Goal: Communication & Community: Answer question/provide support

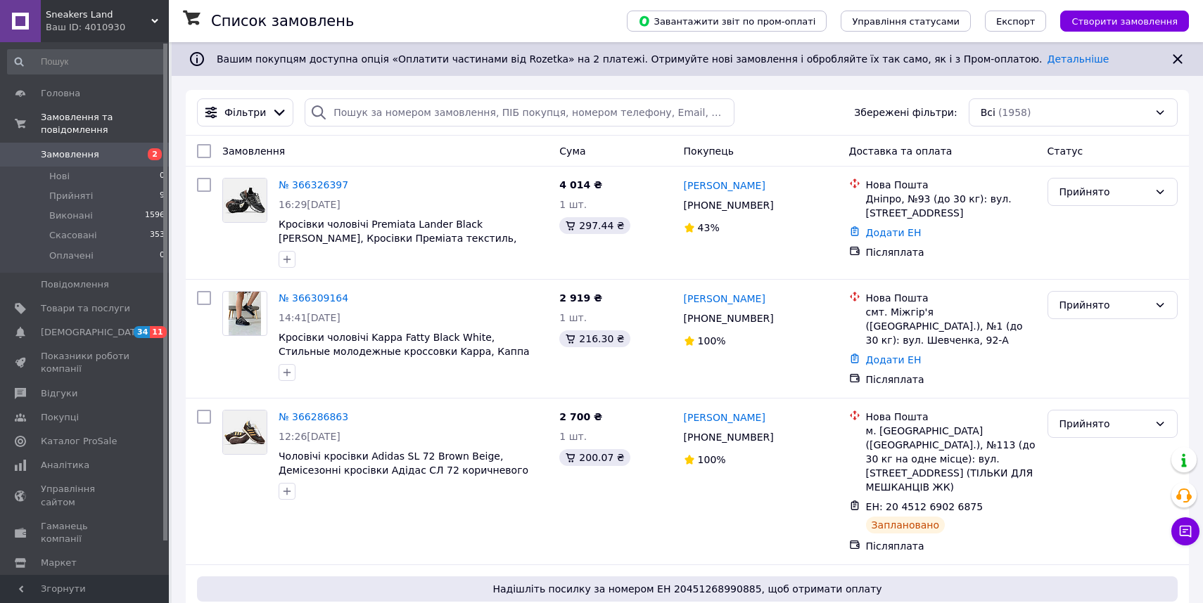
click at [104, 28] on div "Ваш ID: 4010930" at bounding box center [107, 27] width 123 height 13
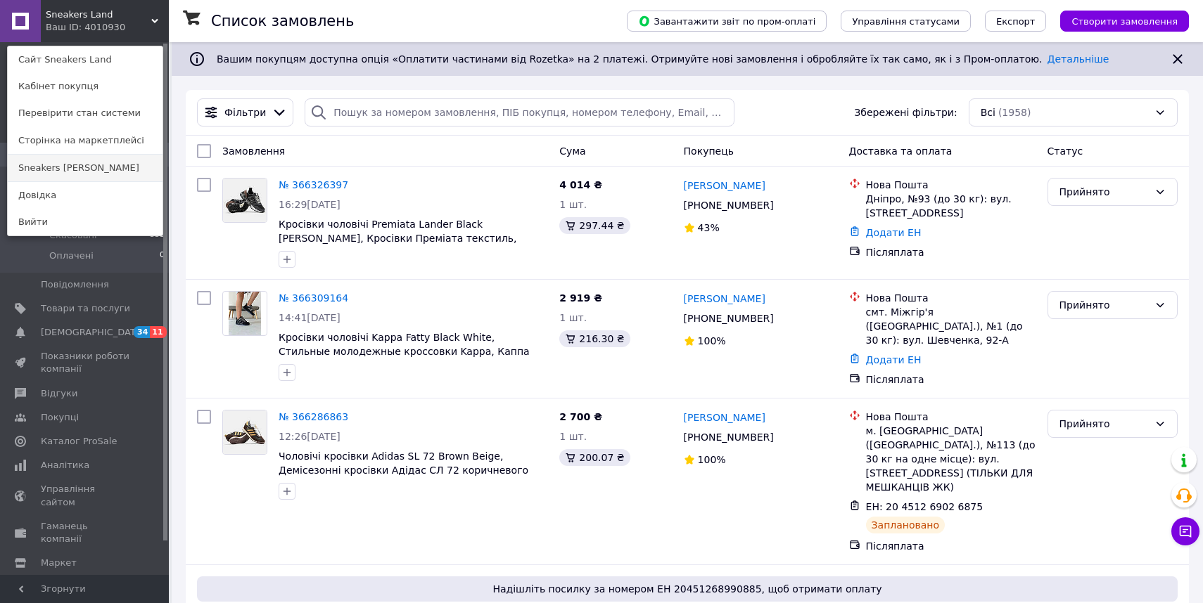
click at [101, 176] on link "Sneakers [PERSON_NAME]" at bounding box center [85, 168] width 155 height 27
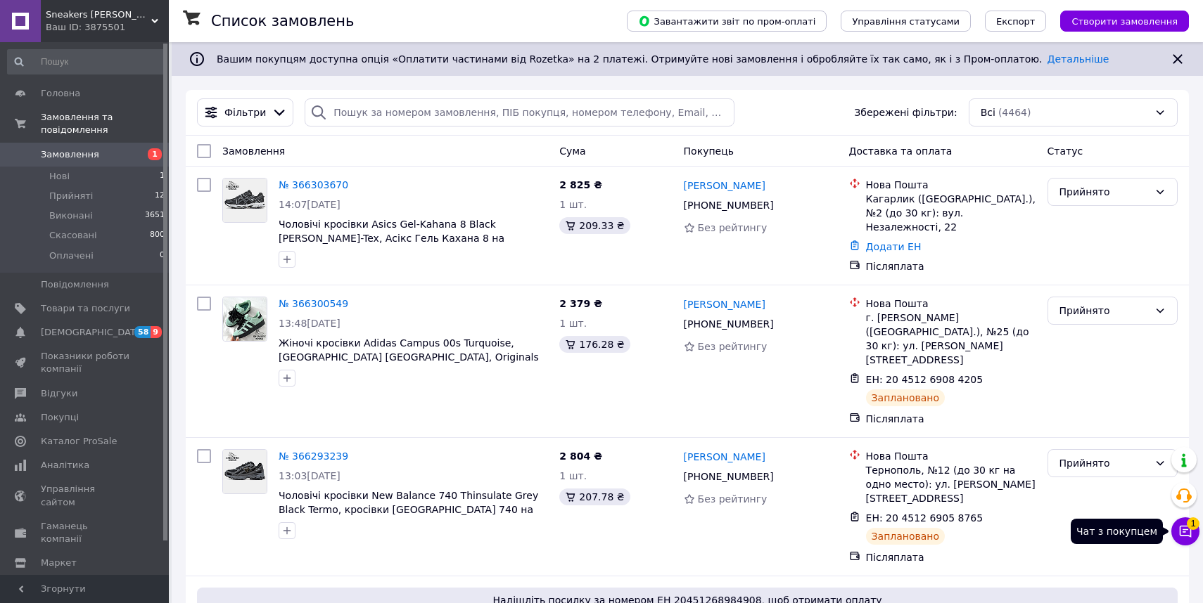
click at [1192, 532] on button "Чат з покупцем 1" at bounding box center [1185, 532] width 28 height 28
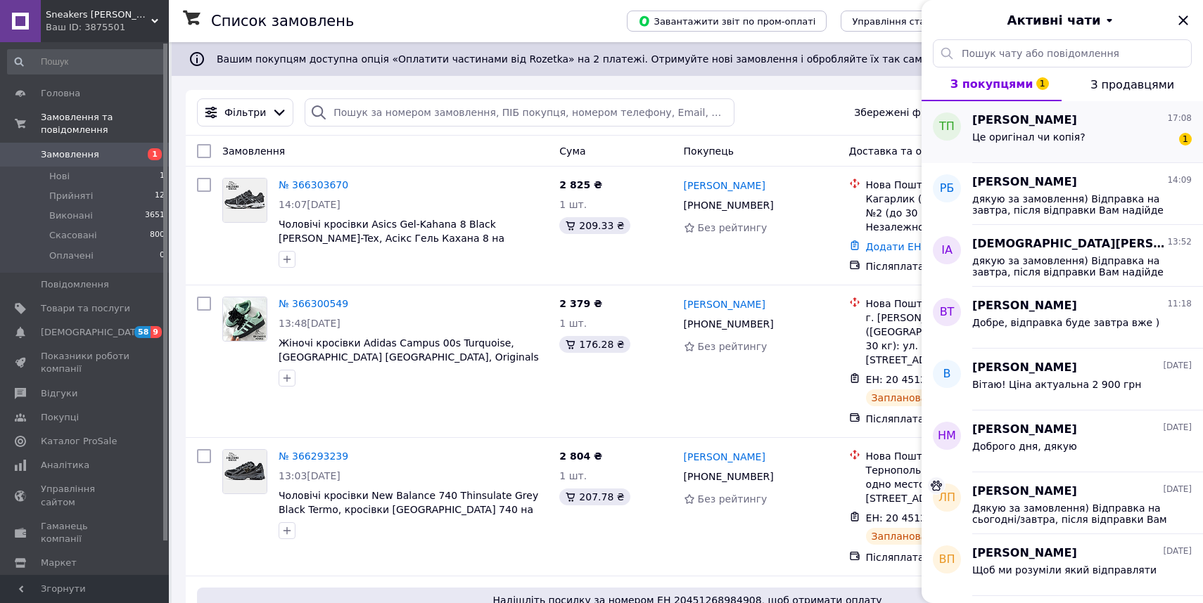
click at [1033, 151] on div "[PERSON_NAME] 17:08 Це оригінал чи копія? 1" at bounding box center [1087, 132] width 231 height 62
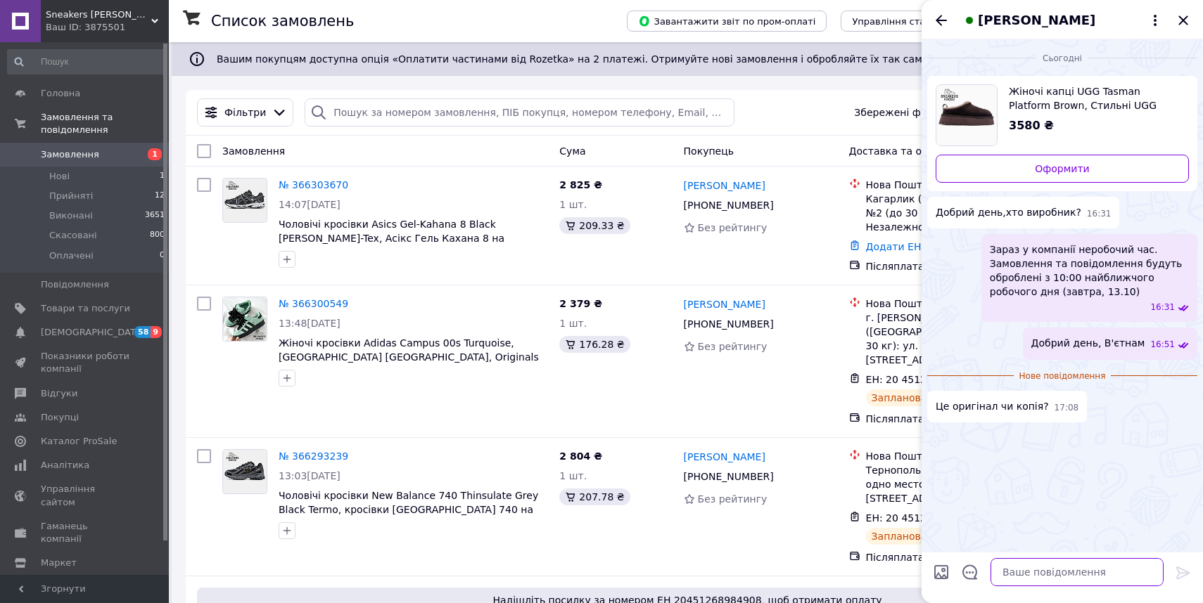
click at [1017, 566] on textarea at bounding box center [1076, 572] width 173 height 28
type textarea "За 3580 Оригінал)"
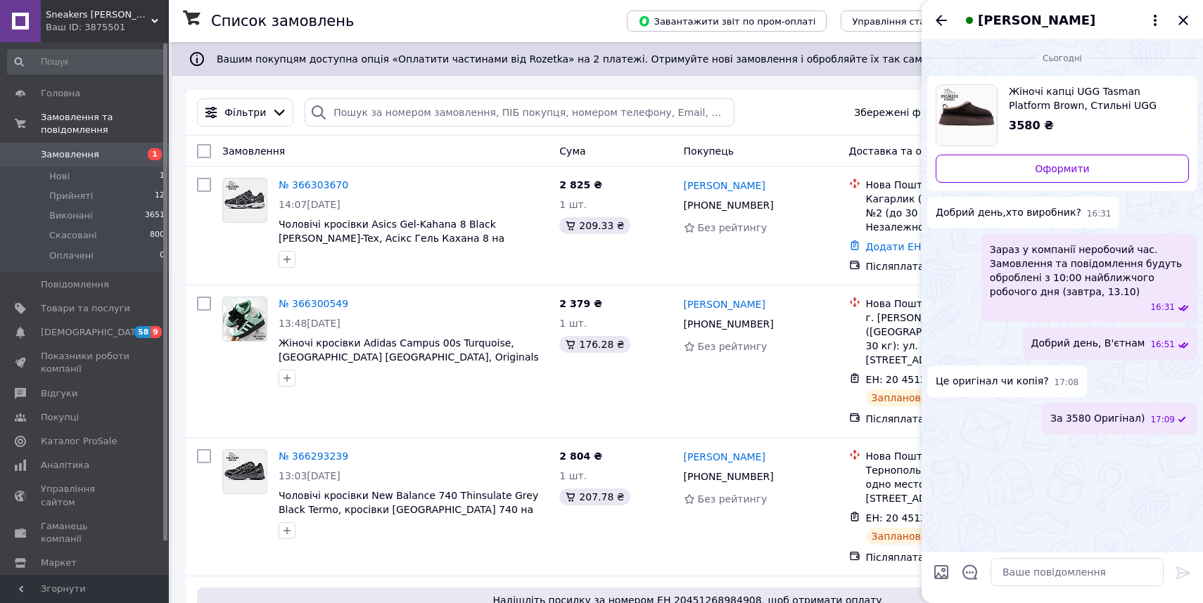
click at [1068, 94] on span "Жіночі капці UGG Tasman Platform Brown, Стильні UGG Tazz Slipper коричневі замш…" at bounding box center [1093, 98] width 169 height 28
click at [1075, 566] on textarea at bounding box center [1076, 572] width 173 height 28
type textarea "Звісно копія)"
click at [983, 22] on span "[PERSON_NAME]" at bounding box center [1036, 20] width 117 height 18
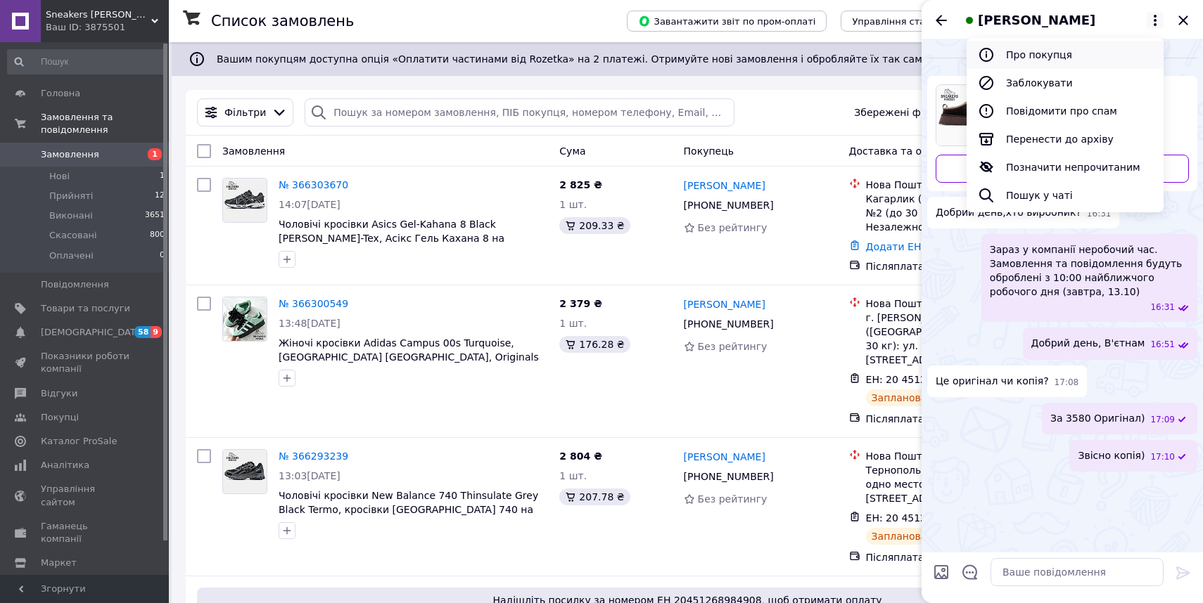
click at [1004, 49] on button "Про покупця" at bounding box center [1064, 55] width 197 height 28
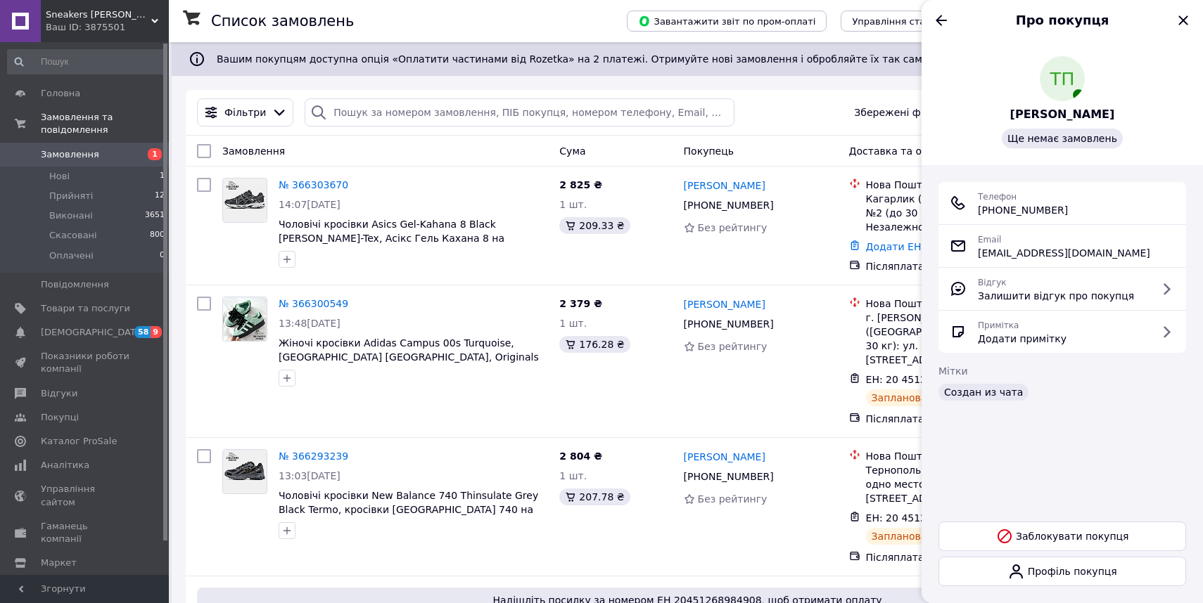
drag, startPoint x: 1089, startPoint y: 211, endPoint x: 976, endPoint y: 207, distance: 112.6
click at [976, 207] on div "Телефон [PHONE_NUMBER]" at bounding box center [1062, 203] width 225 height 28
copy span "[PHONE_NUMBER]"
click at [947, 30] on div "Про покупця" at bounding box center [1061, 19] width 281 height 39
click at [942, 23] on icon "Назад" at bounding box center [941, 20] width 17 height 17
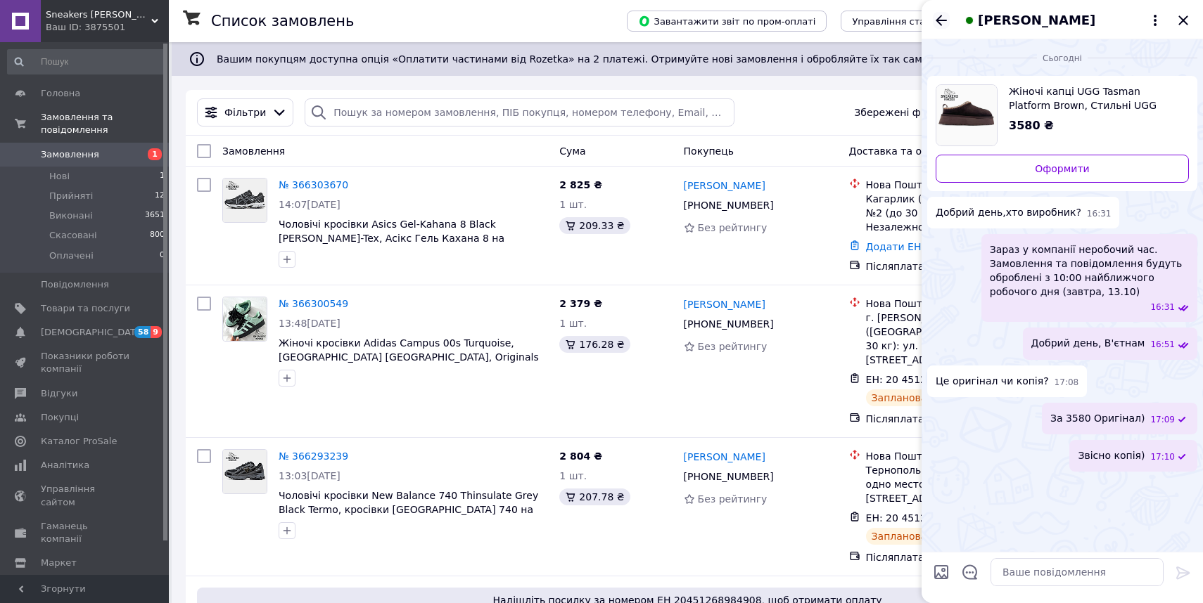
click at [941, 23] on icon "Назад" at bounding box center [941, 20] width 17 height 17
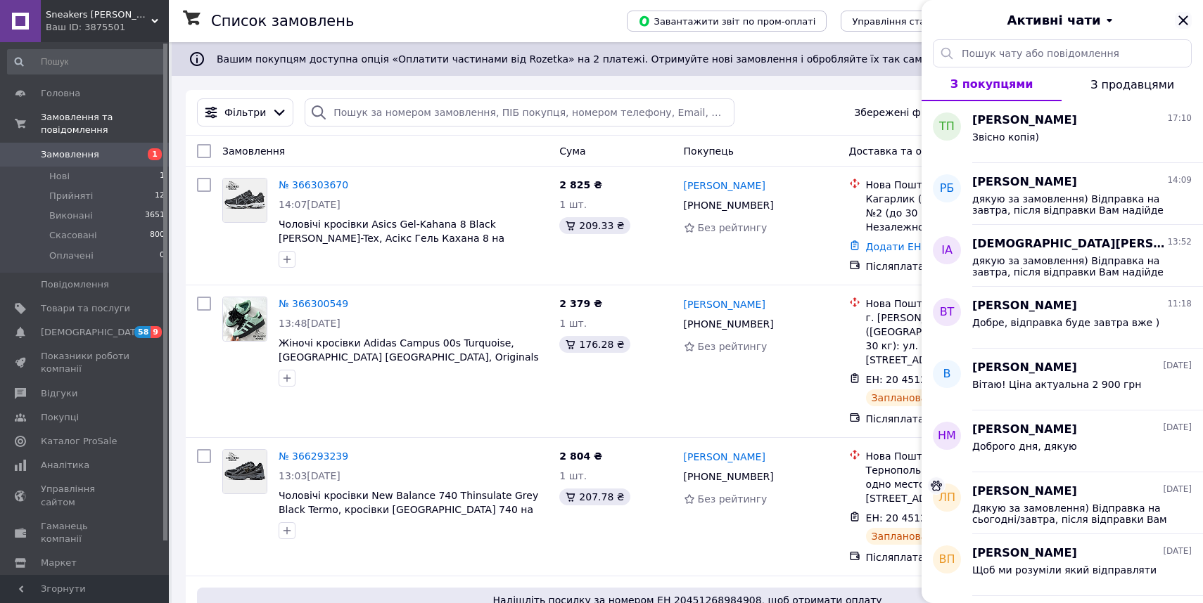
click at [1182, 18] on icon "Закрити" at bounding box center [1183, 20] width 17 height 17
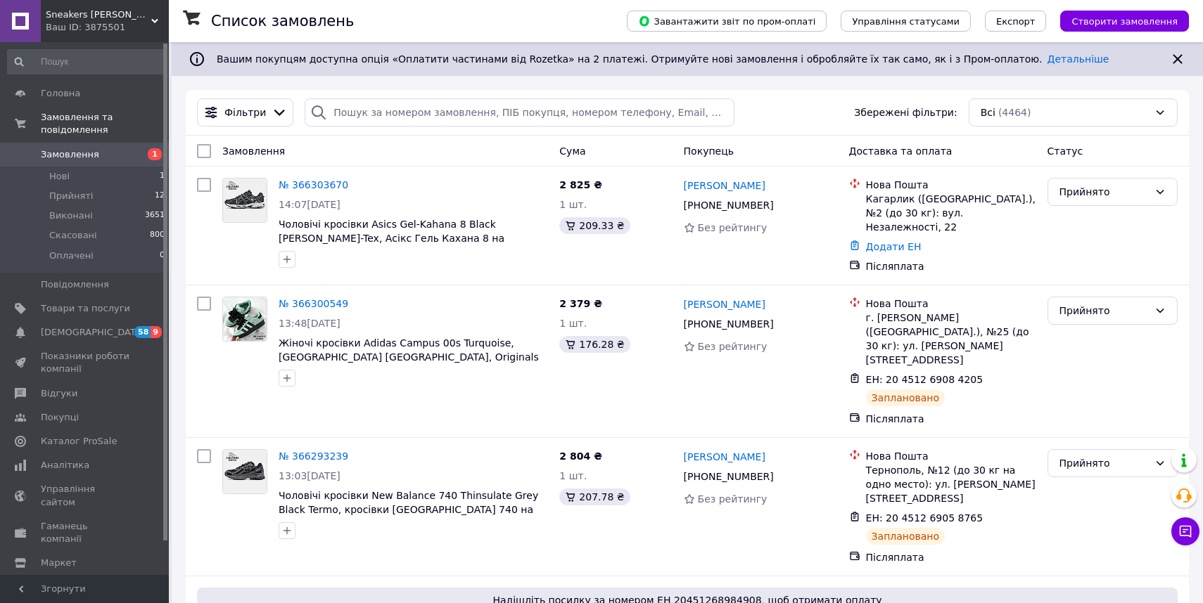
click at [146, 155] on span "1" at bounding box center [149, 154] width 39 height 13
